Goal: Check status: Check status

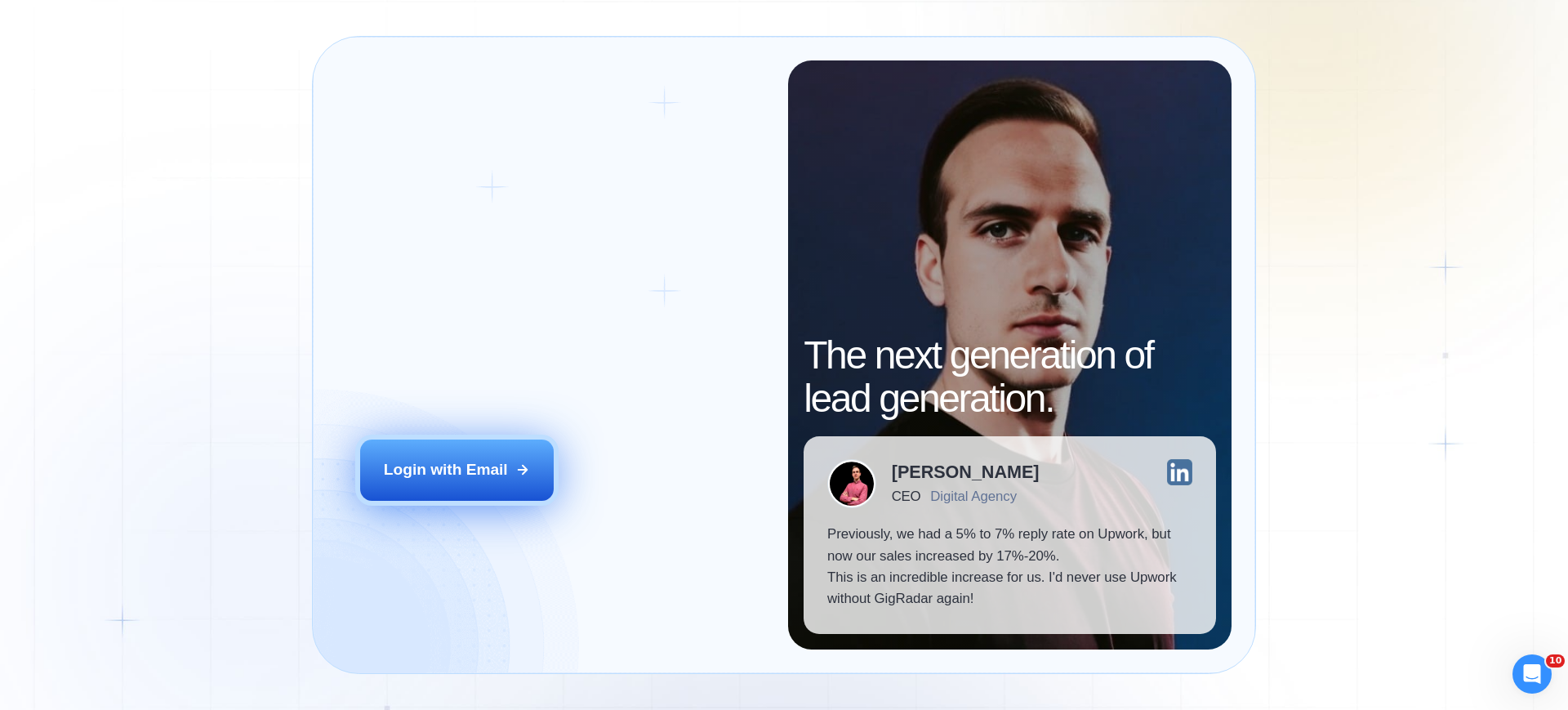
click at [484, 469] on div "Login with Email" at bounding box center [446, 470] width 124 height 22
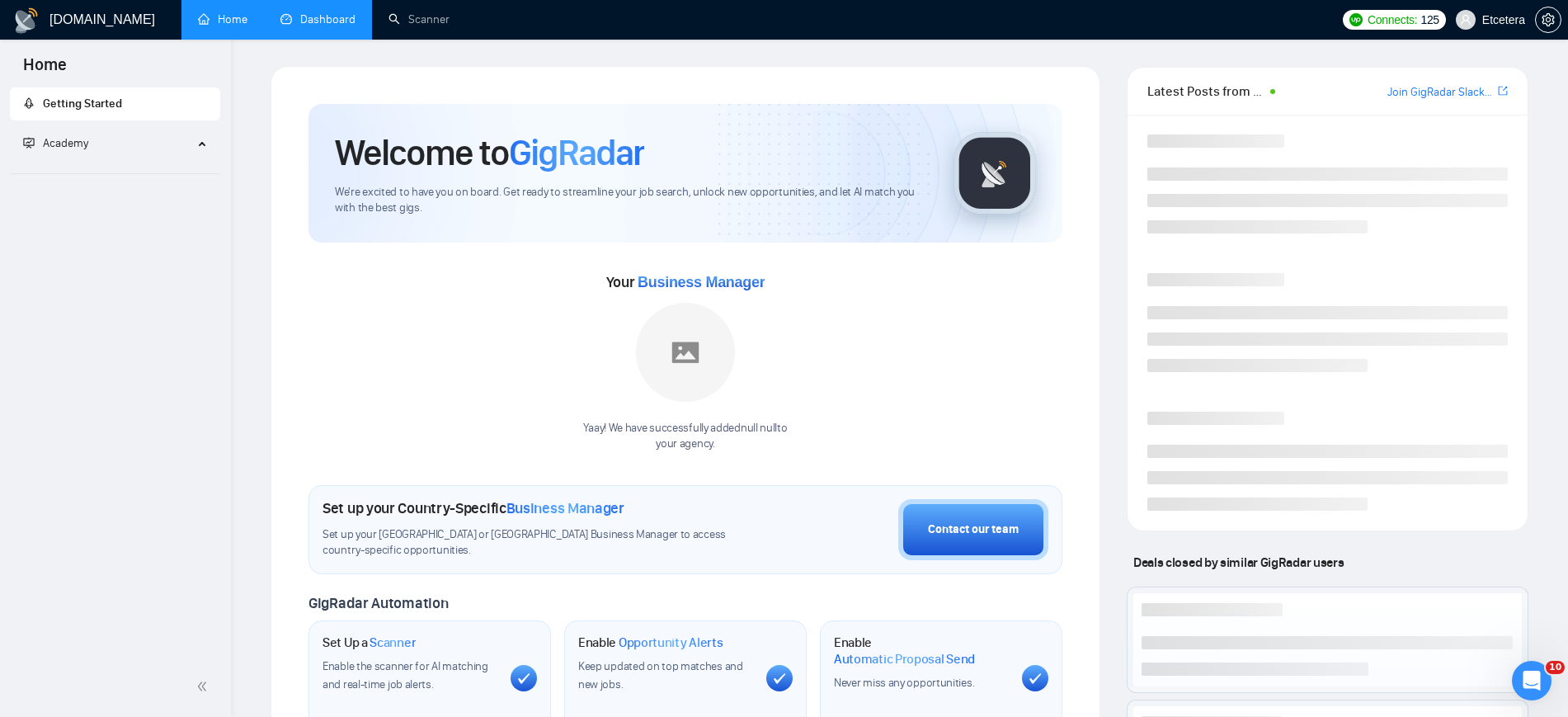
click at [328, 18] on link "Dashboard" at bounding box center [318, 19] width 75 height 14
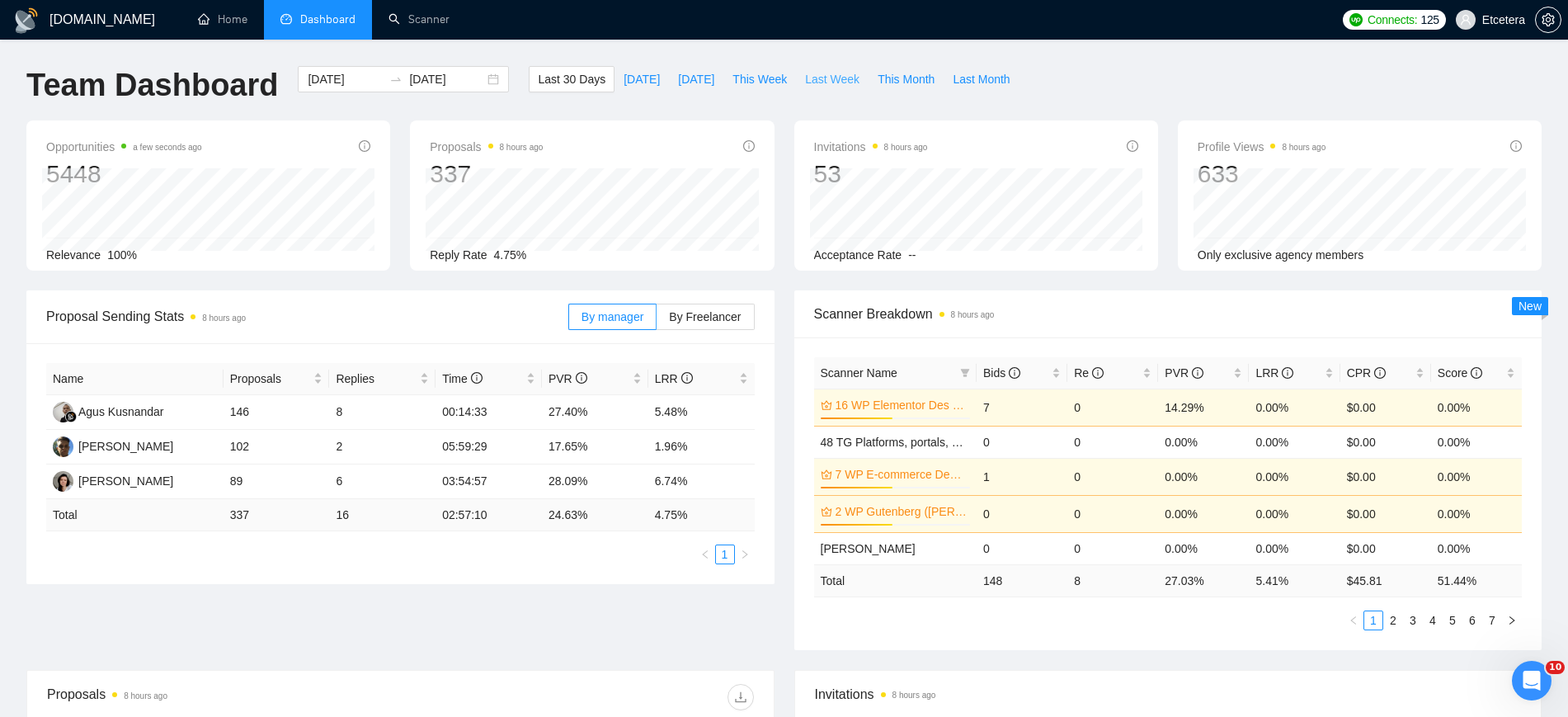
click at [805, 79] on span "Last Week" at bounding box center [832, 79] width 54 height 18
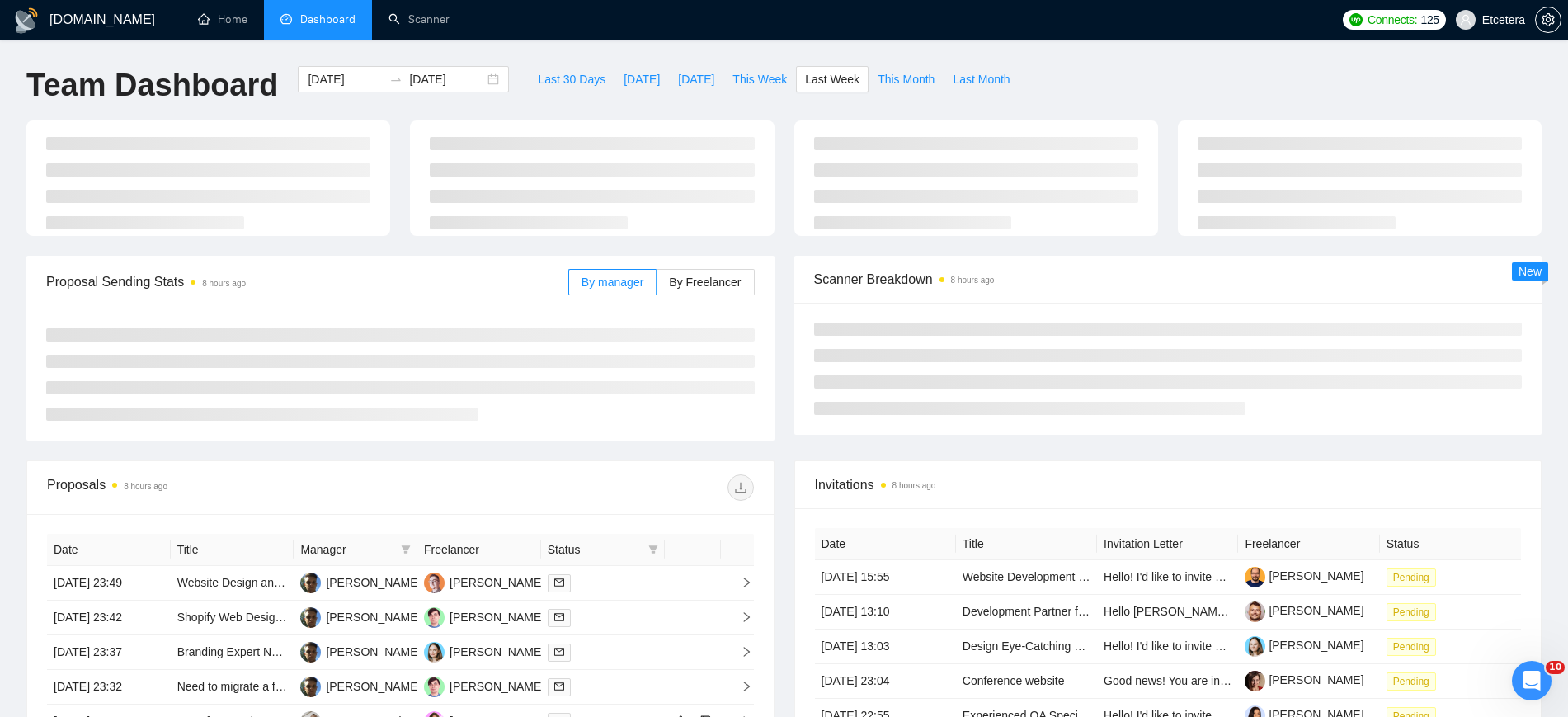
type input "2025-08-18"
type input "2025-08-24"
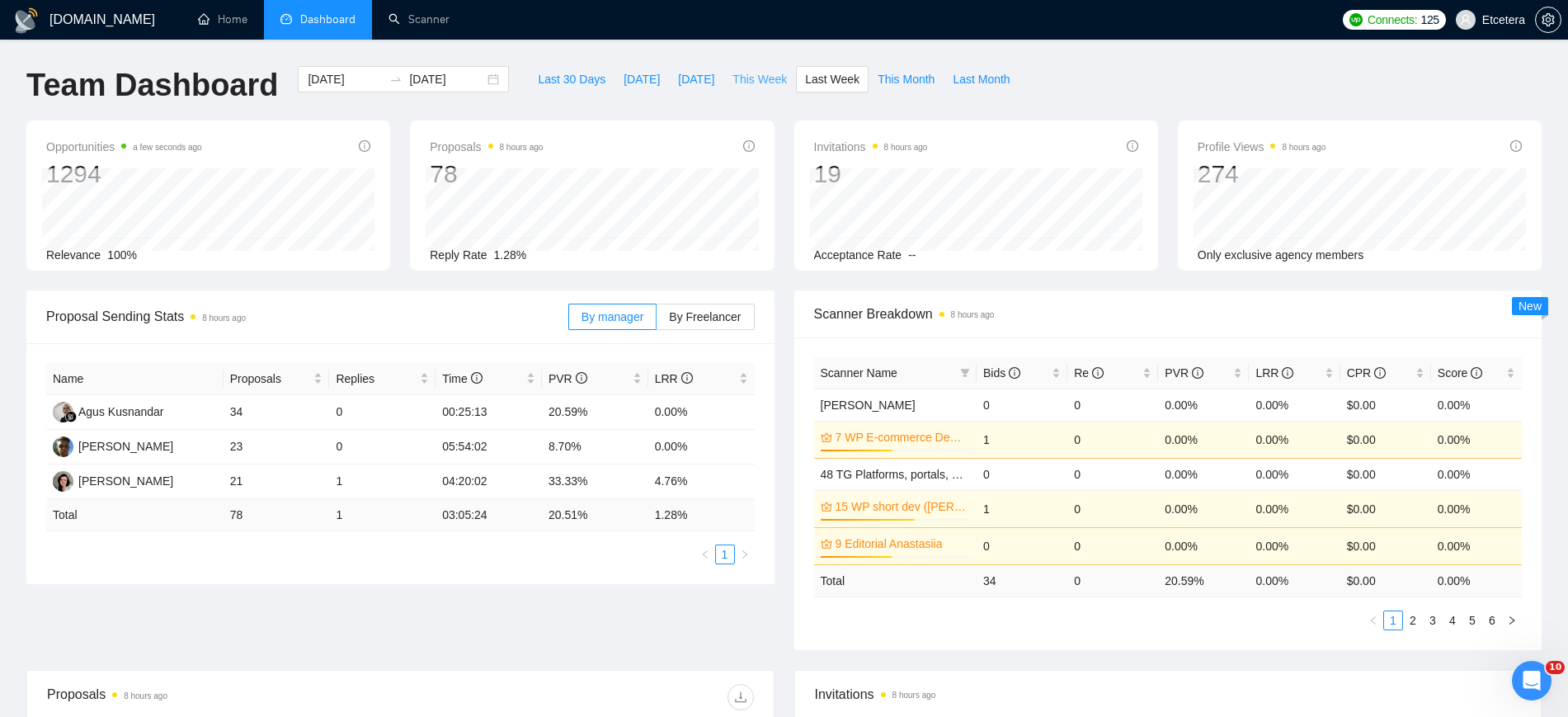
click at [749, 75] on span "This Week" at bounding box center [759, 79] width 54 height 18
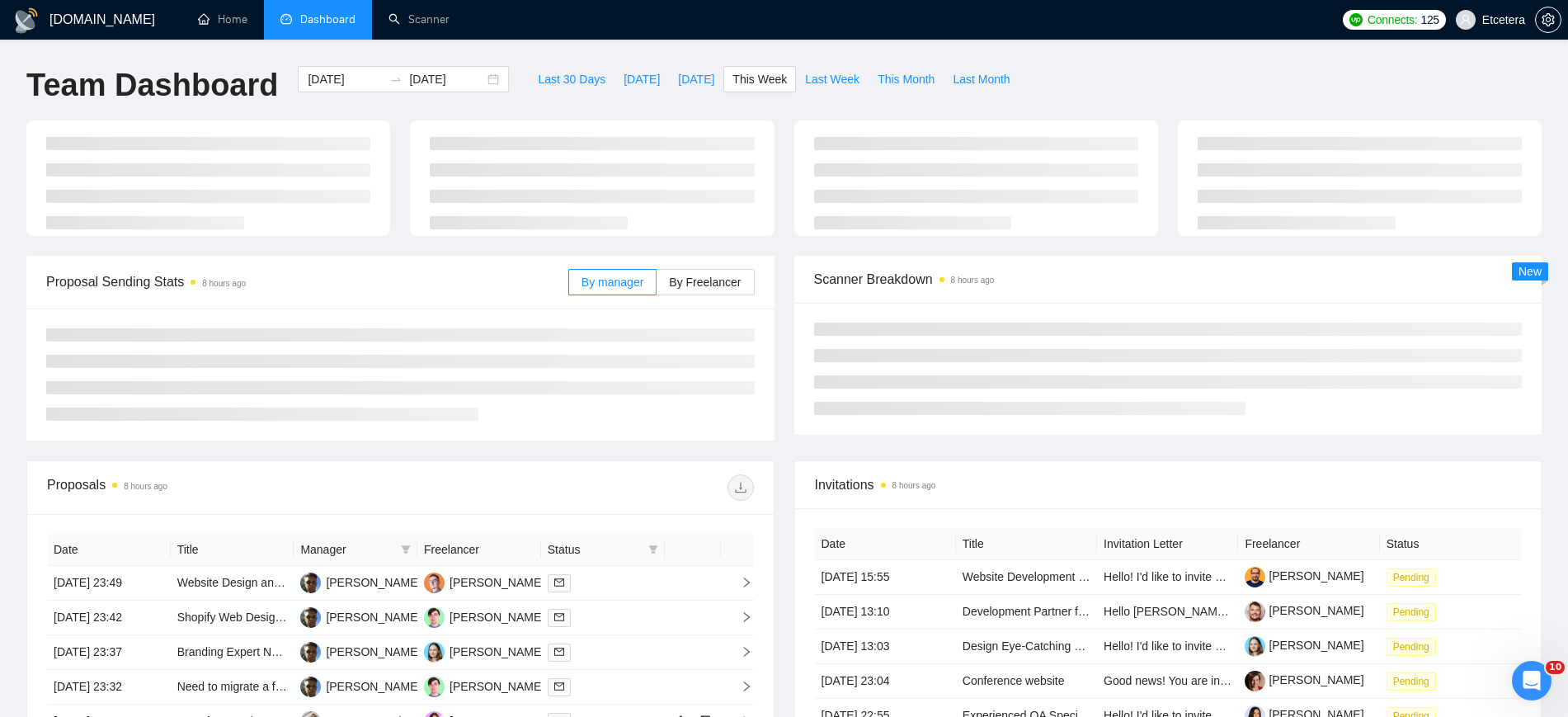
type input "2025-08-25"
type input "2025-08-31"
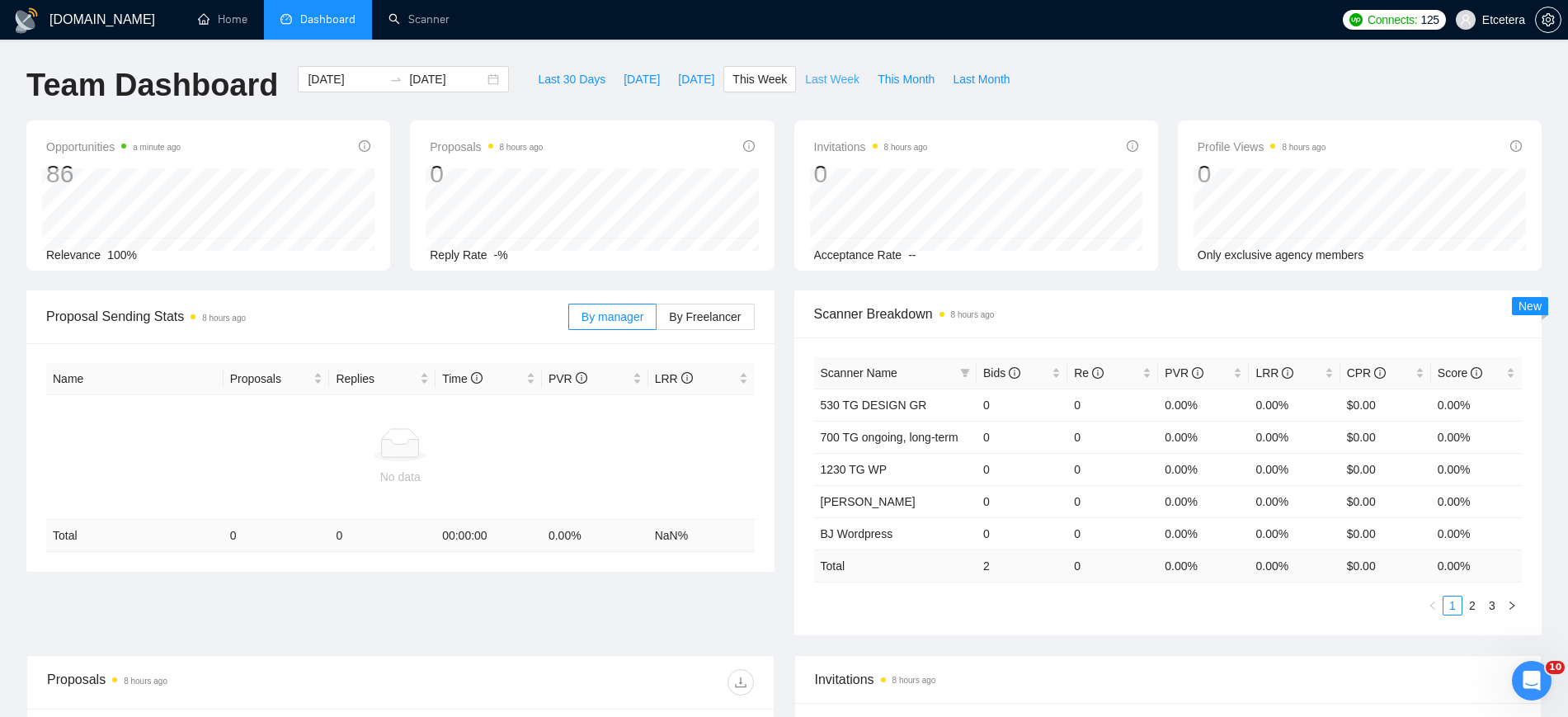
click at [805, 79] on span "Last Week" at bounding box center [832, 79] width 54 height 18
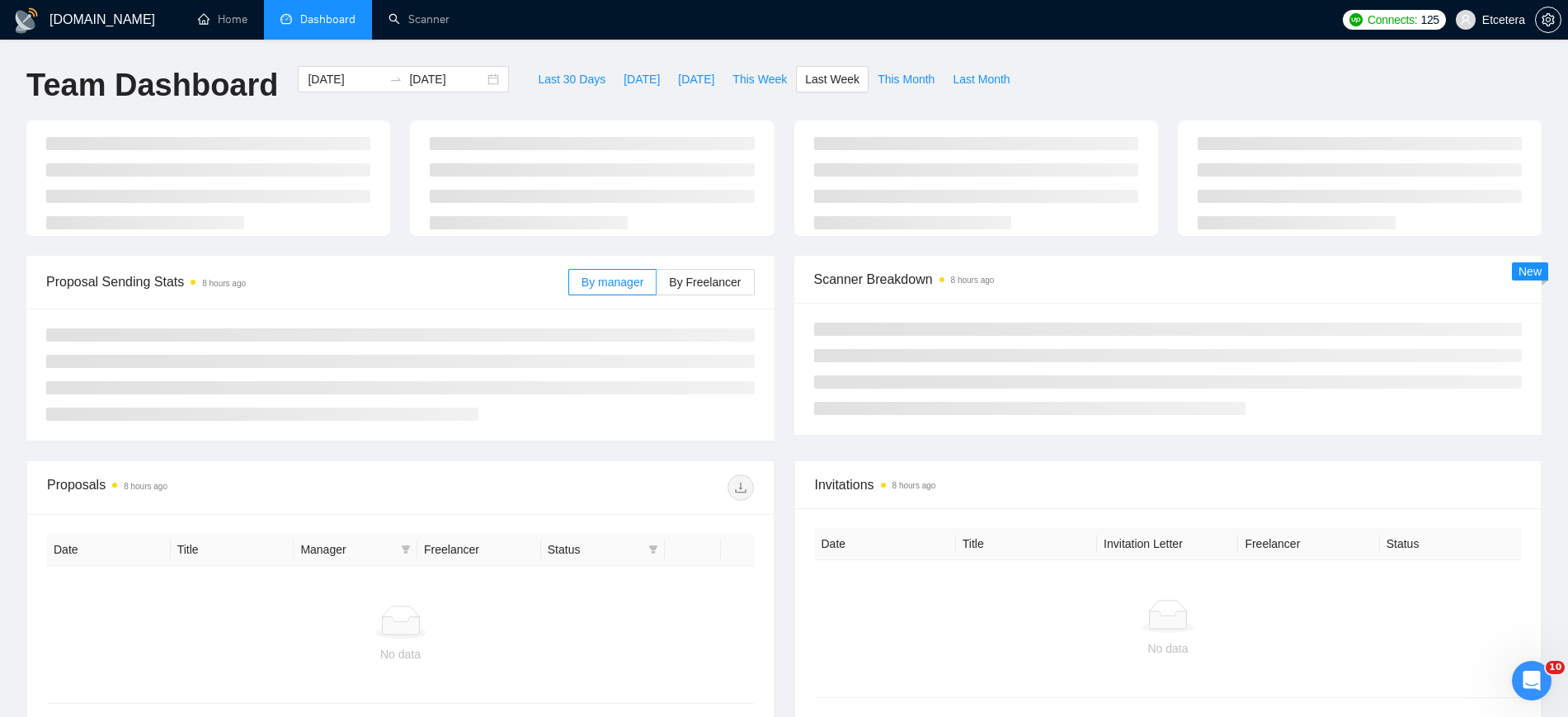
type input "2025-08-18"
type input "2025-08-24"
